Goal: Information Seeking & Learning: Learn about a topic

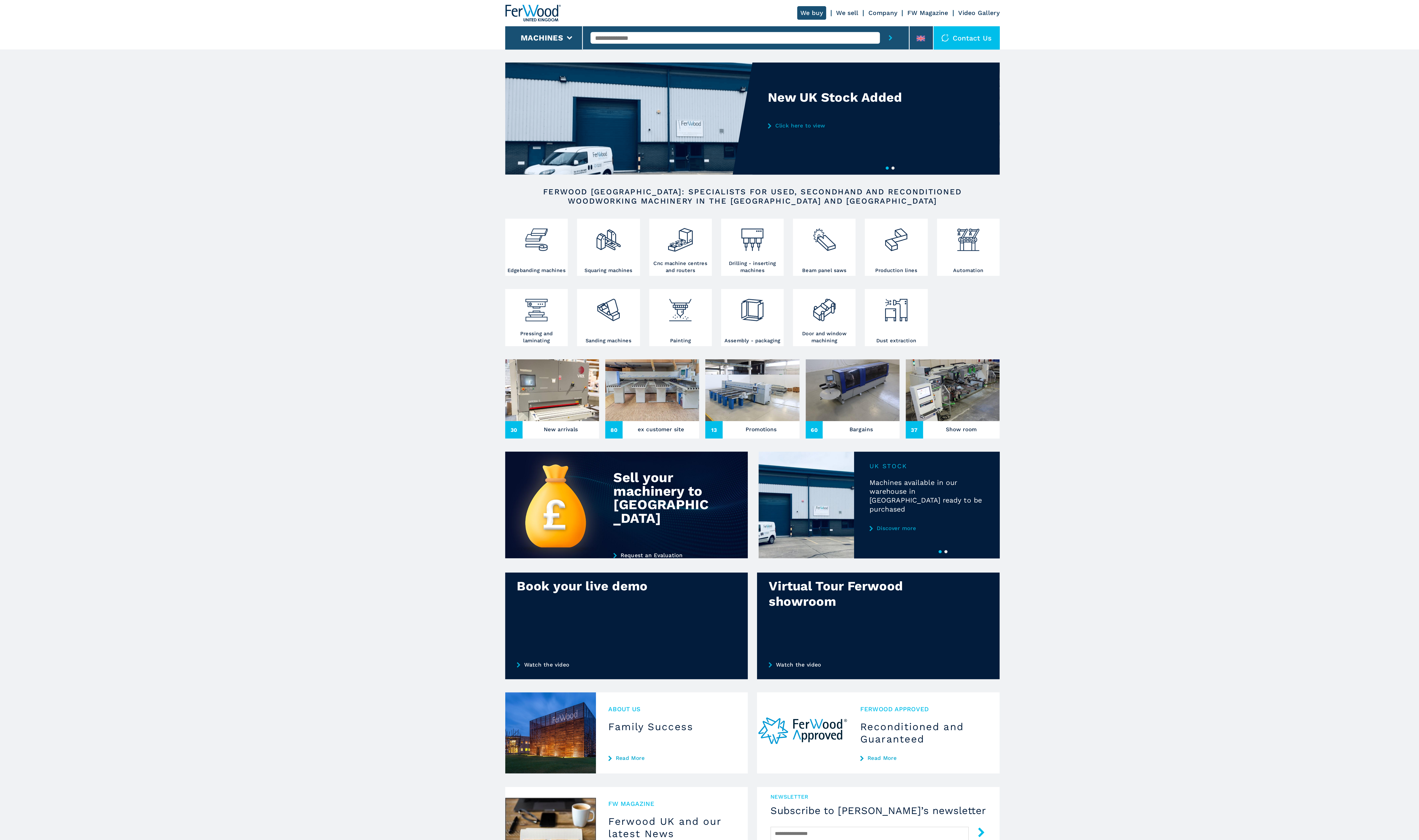
click at [675, 25] on div at bounding box center [706, 21] width 177 height 13
click at [666, 20] on input "text" at bounding box center [700, 21] width 165 height 7
type input "****"
click at [782, 15] on button "submit-button" at bounding box center [788, 21] width 12 height 13
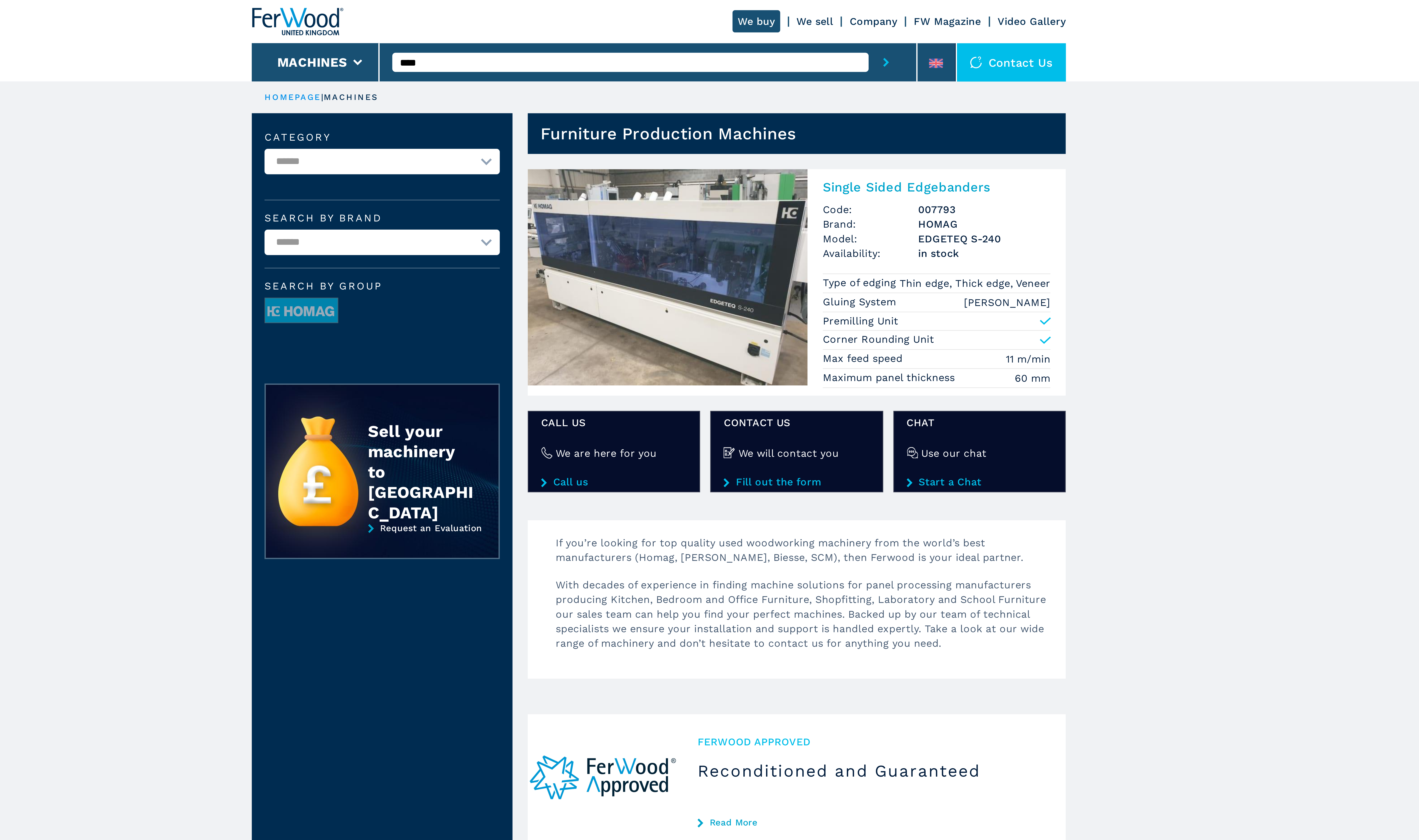
click at [732, 78] on img at bounding box center [713, 96] width 97 height 75
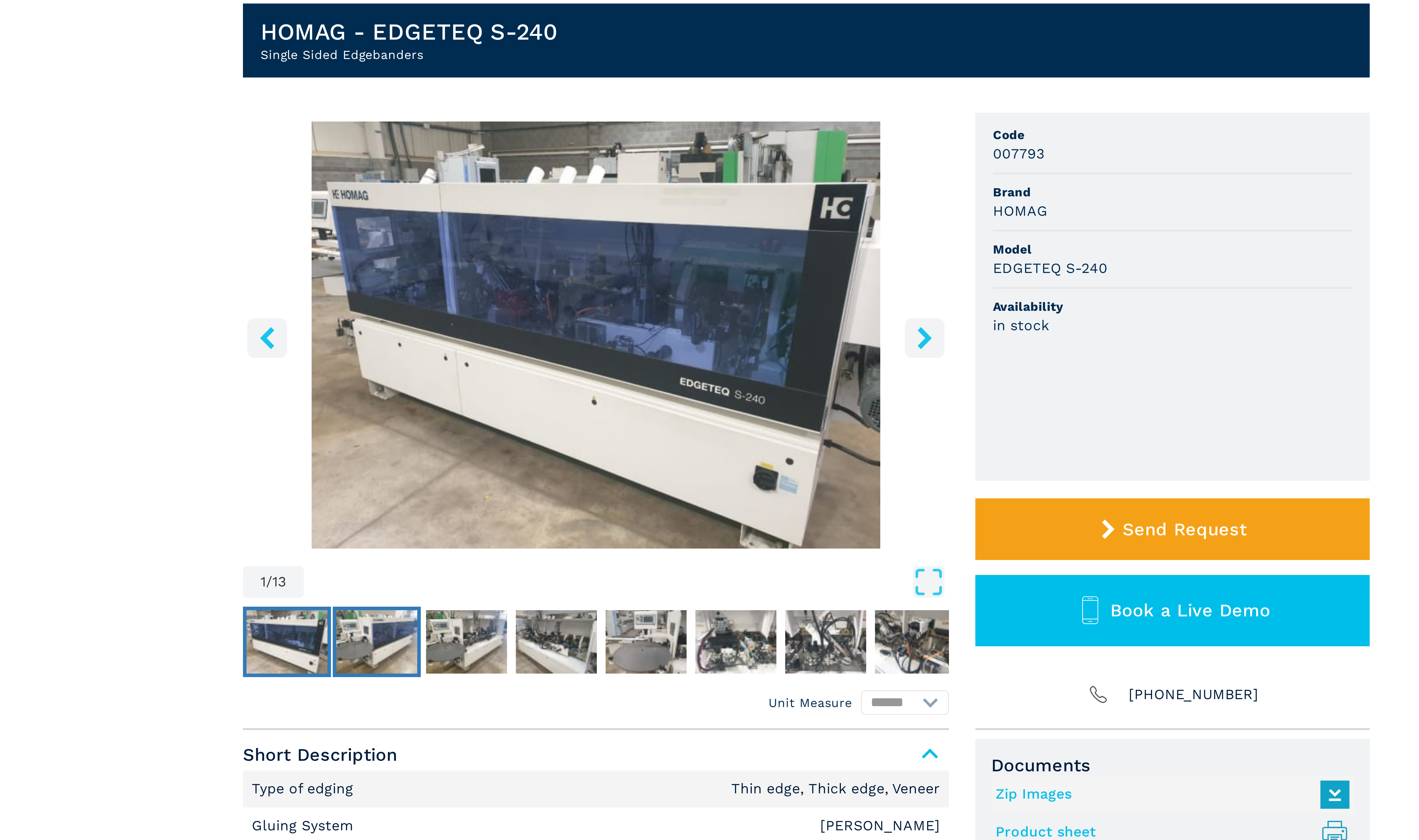
click at [604, 198] on img "Go to Slide 2" at bounding box center [602, 198] width 20 height 16
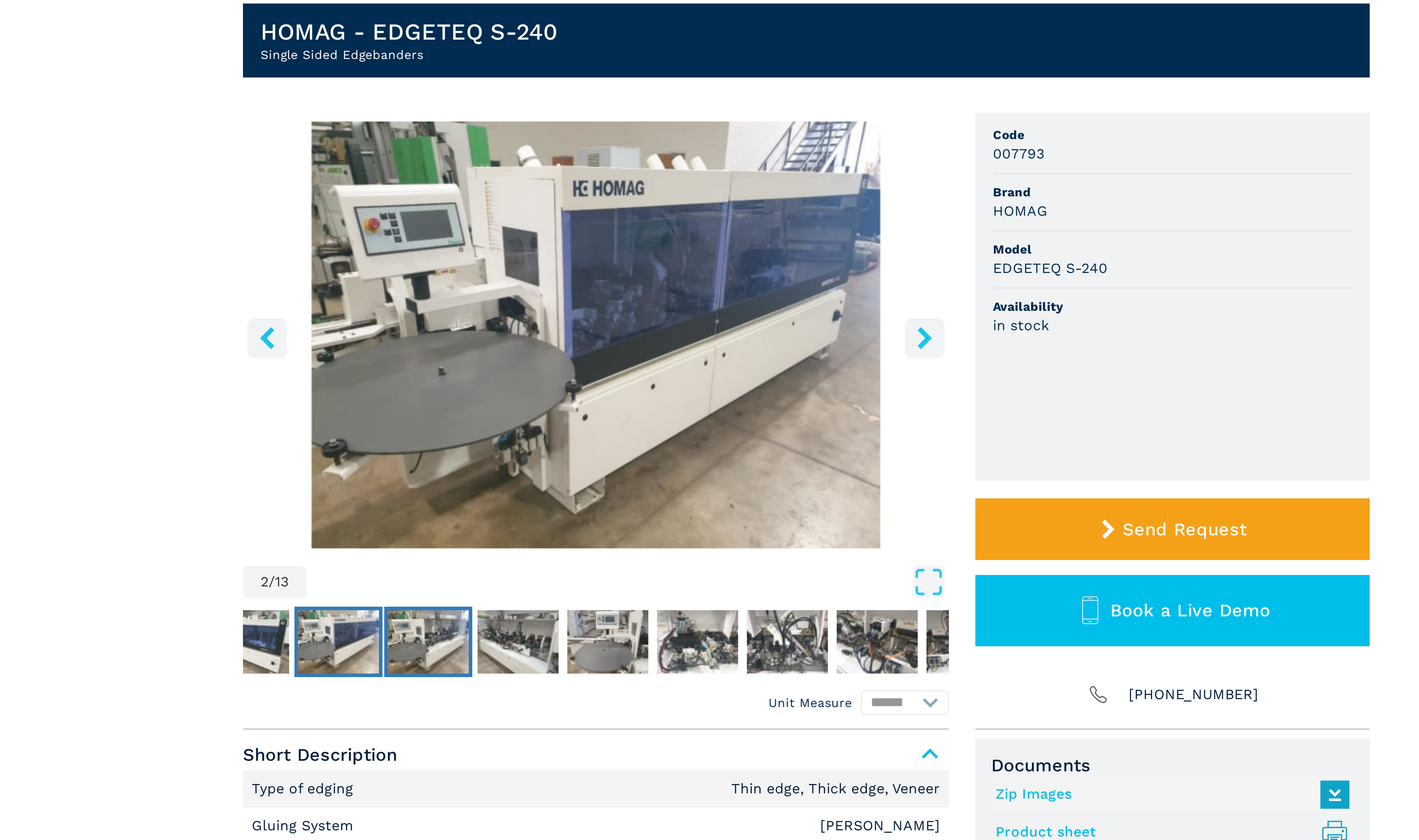
click at [614, 198] on img "Go to Slide 3" at bounding box center [615, 198] width 20 height 16
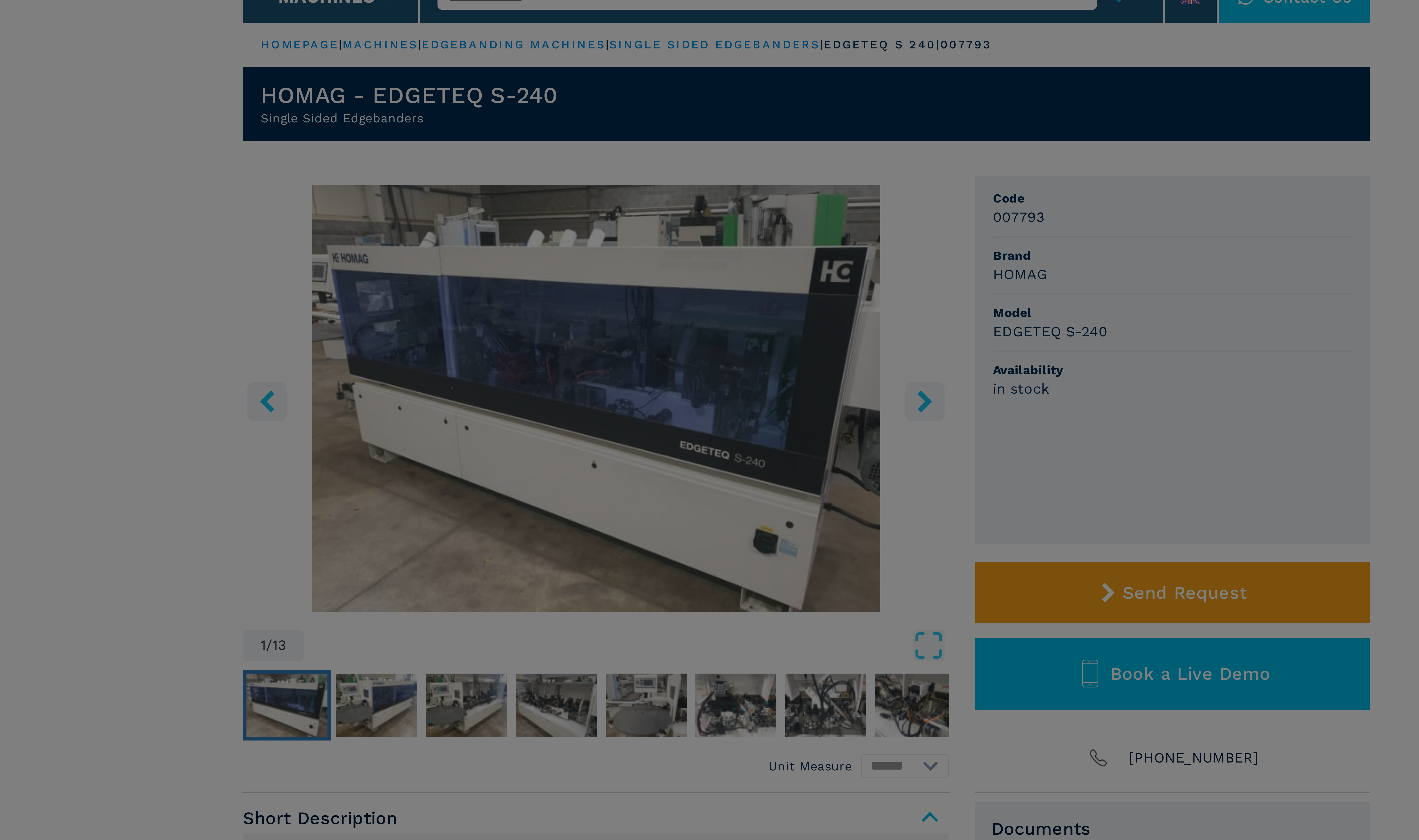
click at [598, 202] on div "newsletter Don't miss out the best available deals Sign up for the Ferwood news…" at bounding box center [710, 420] width 1419 height 840
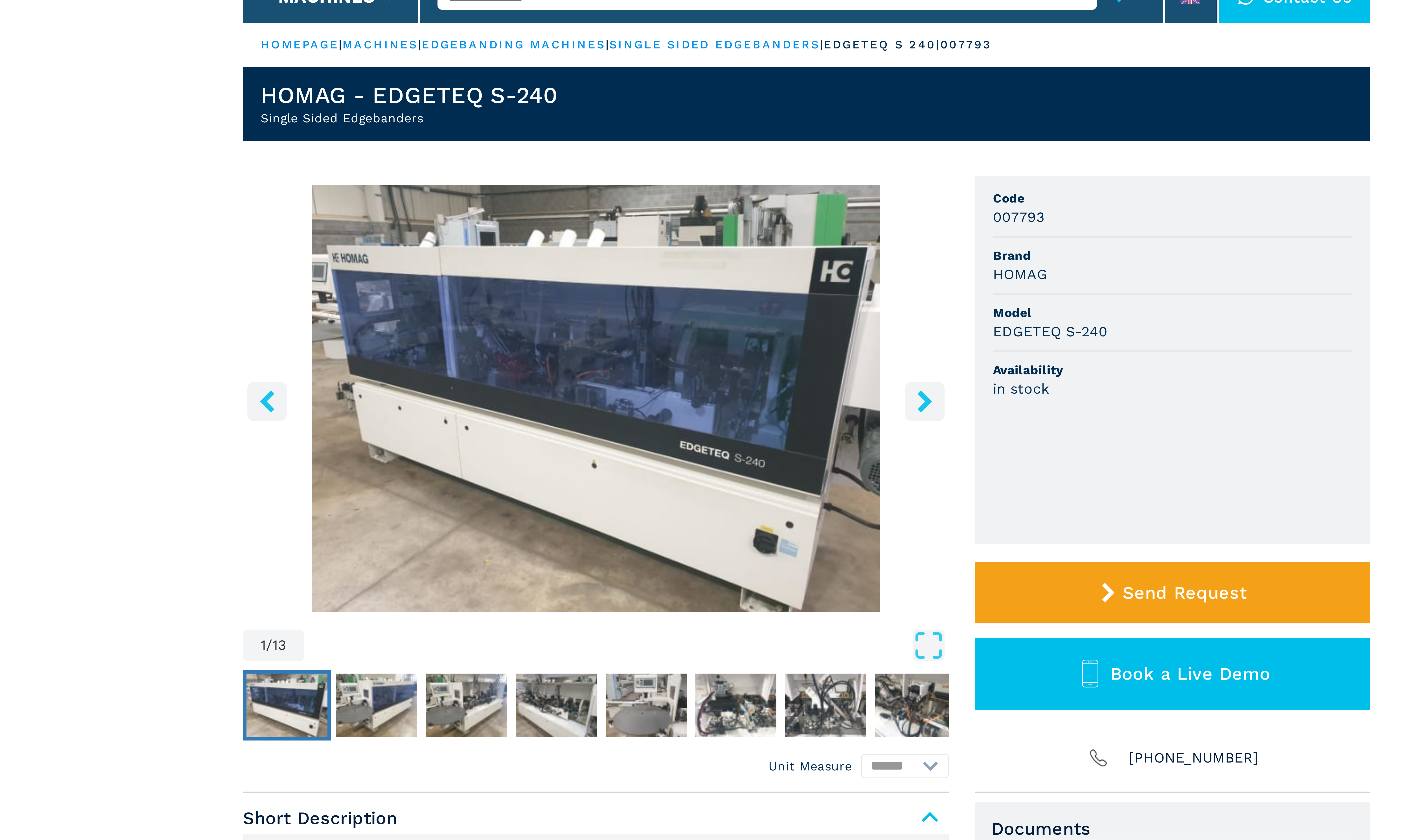
click at [579, 204] on img "Go to Slide 1" at bounding box center [579, 198] width 20 height 16
click at [602, 196] on img "Go to Slide 2" at bounding box center [602, 198] width 20 height 16
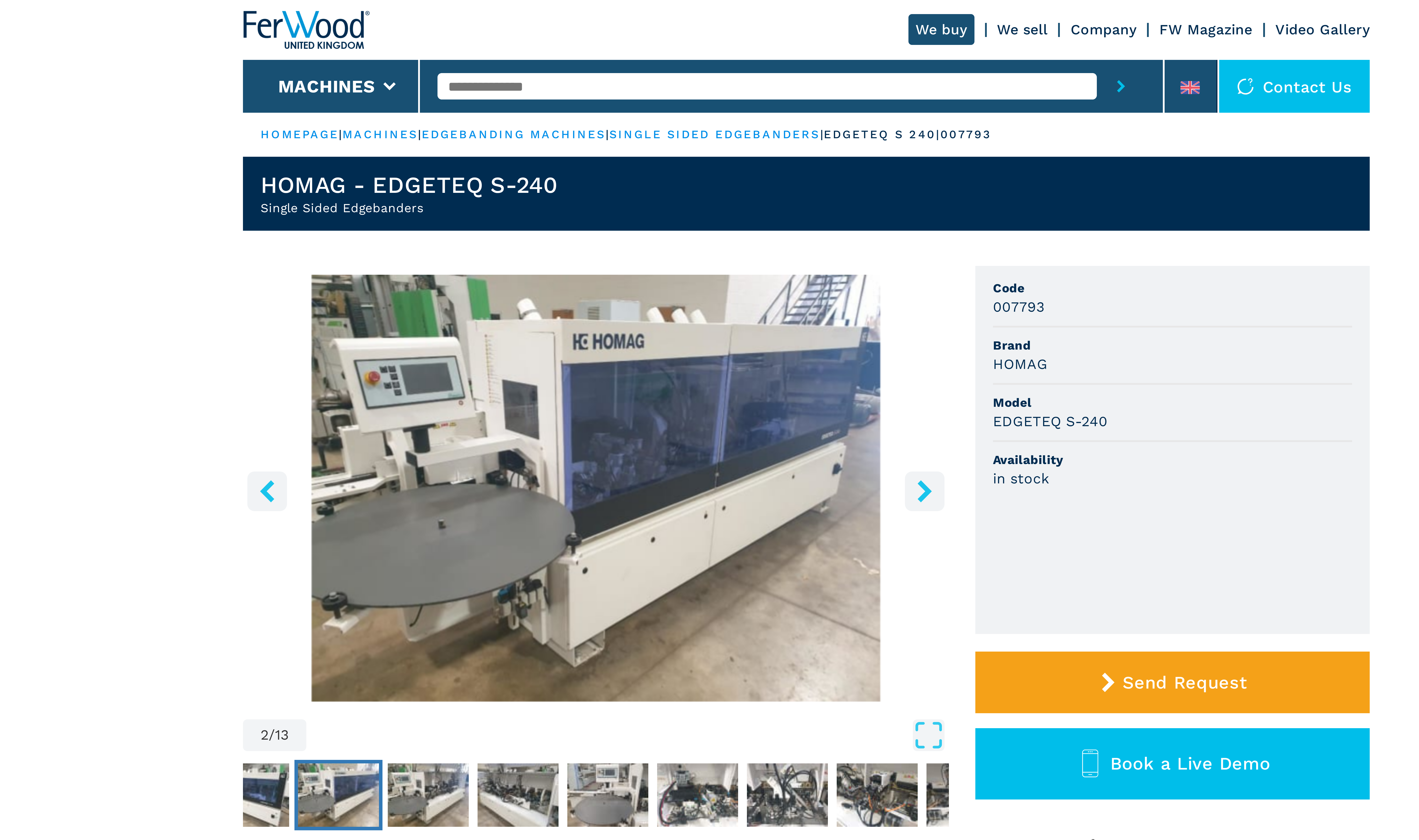
click at [651, 21] on input "text" at bounding box center [700, 21] width 165 height 7
